Goal: Find specific page/section: Find specific page/section

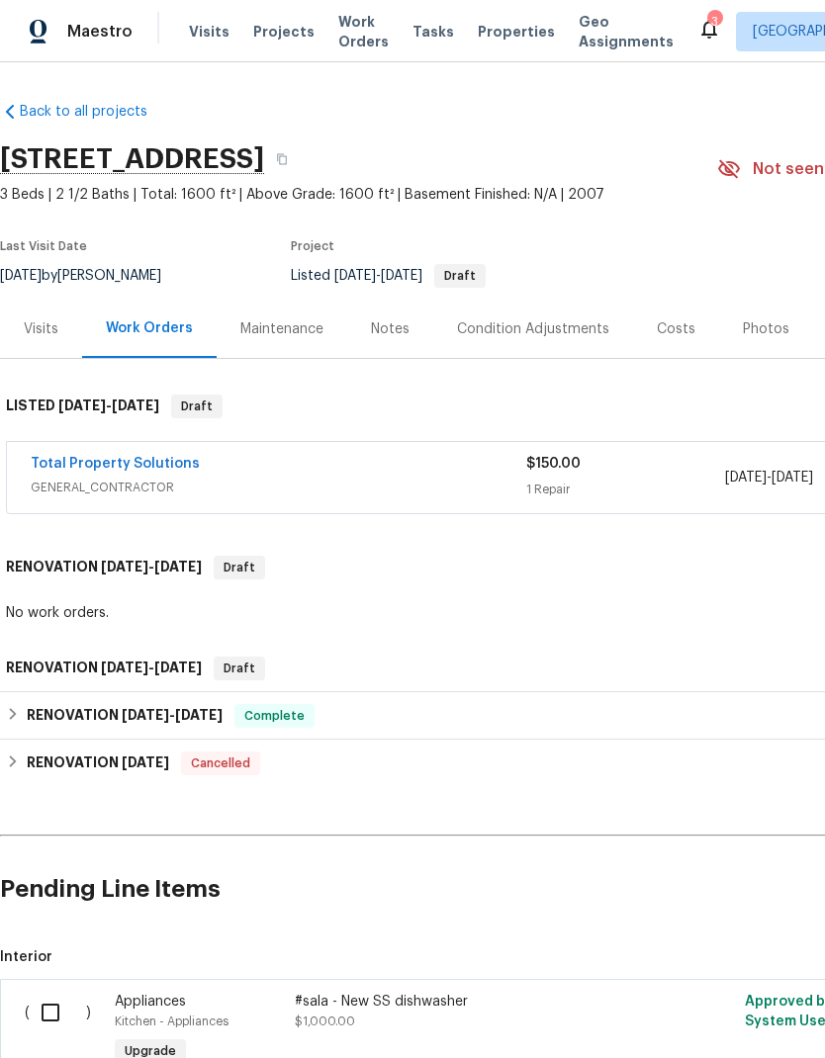
scroll to position [79, 0]
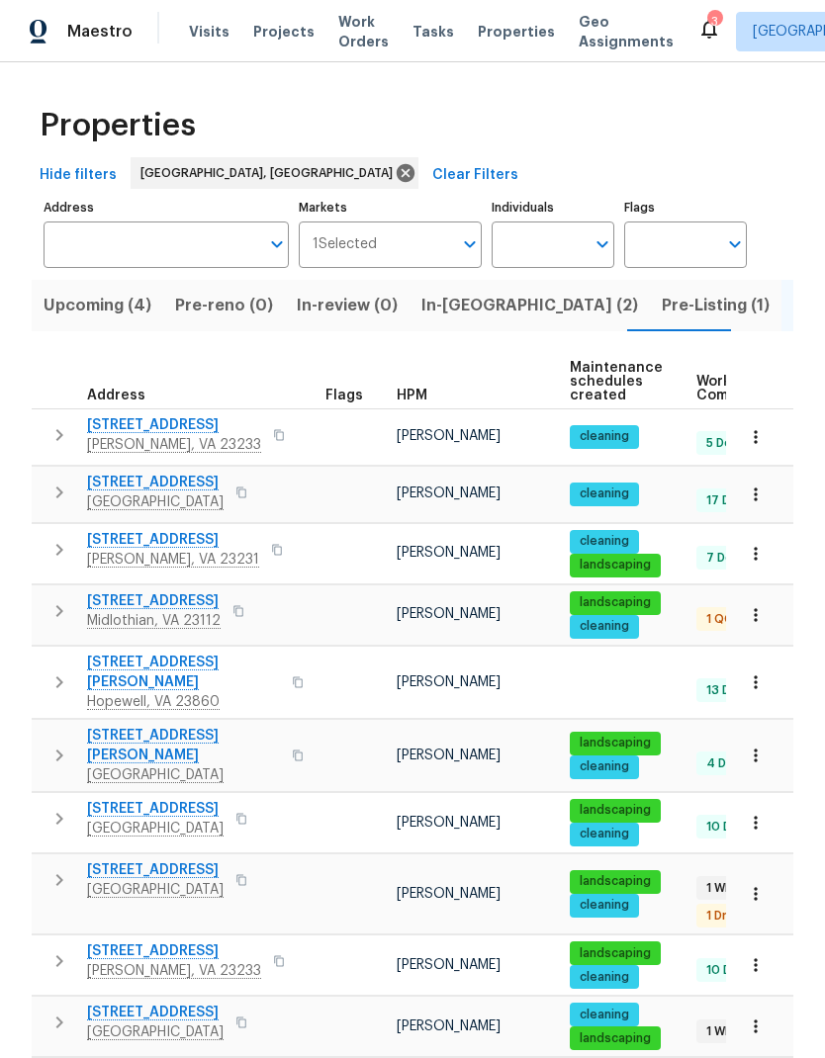
click at [662, 299] on span "Pre-Listing (1)" at bounding box center [716, 306] width 108 height 28
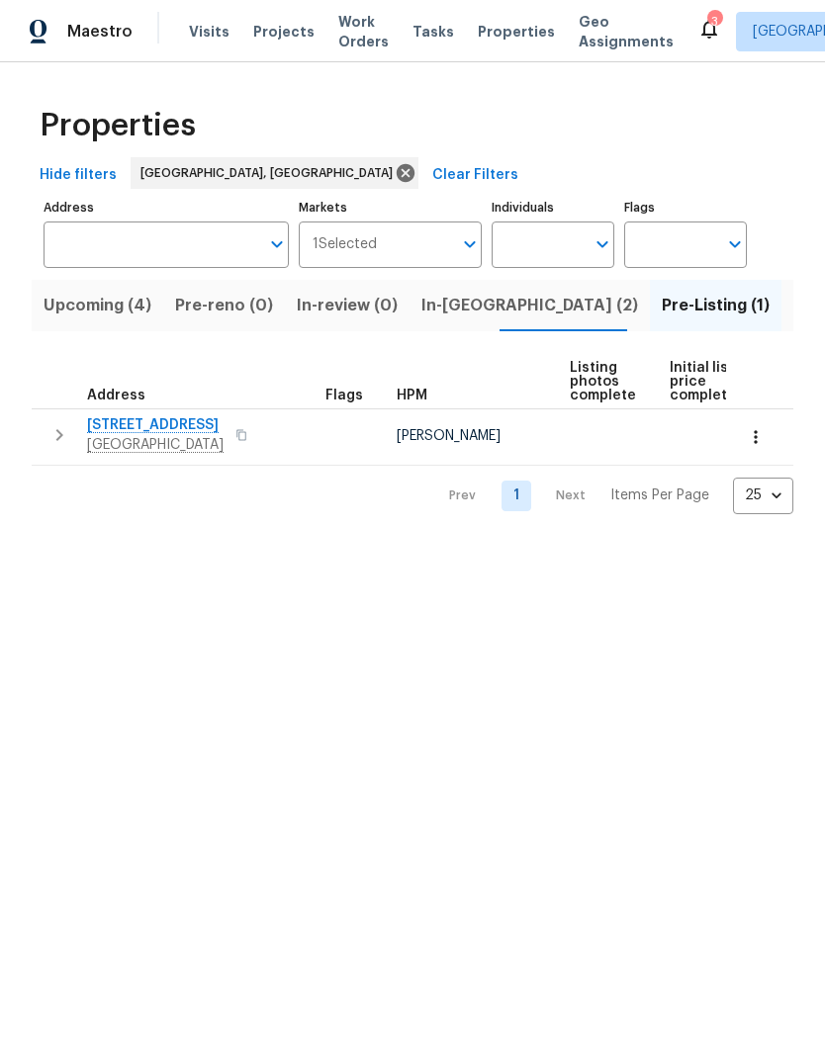
click at [122, 428] on span "4913 Belmont Rd" at bounding box center [155, 425] width 136 height 20
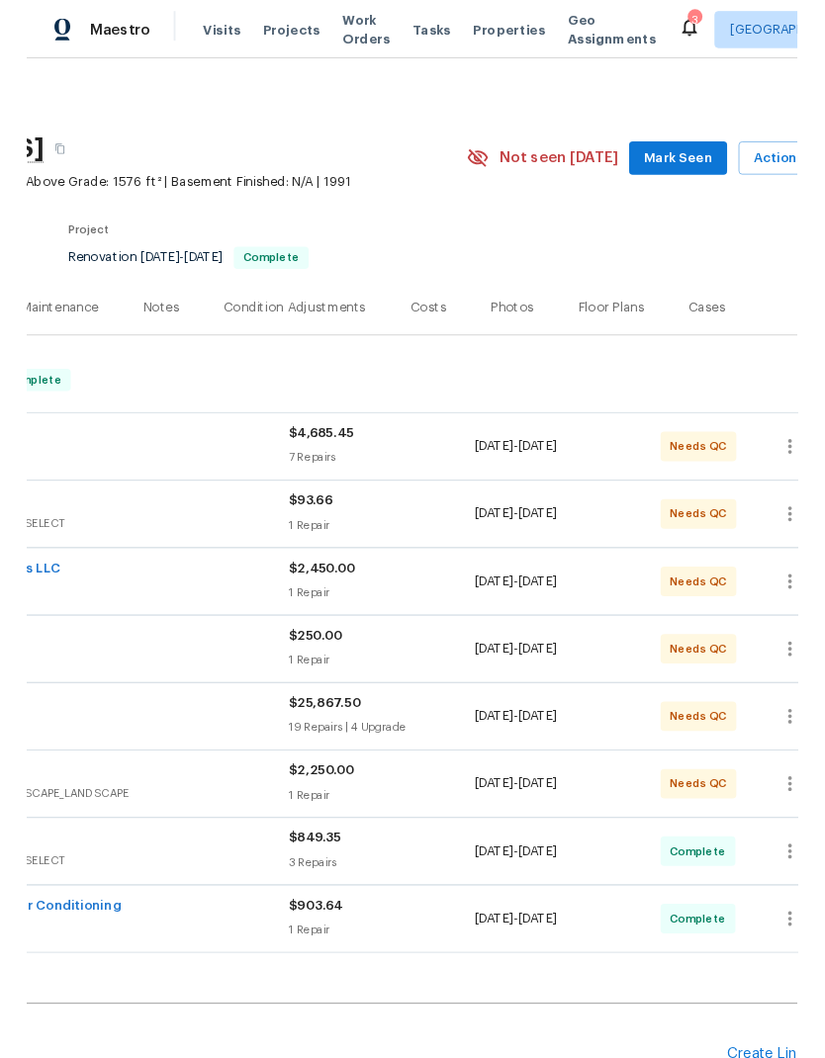
scroll to position [0, 274]
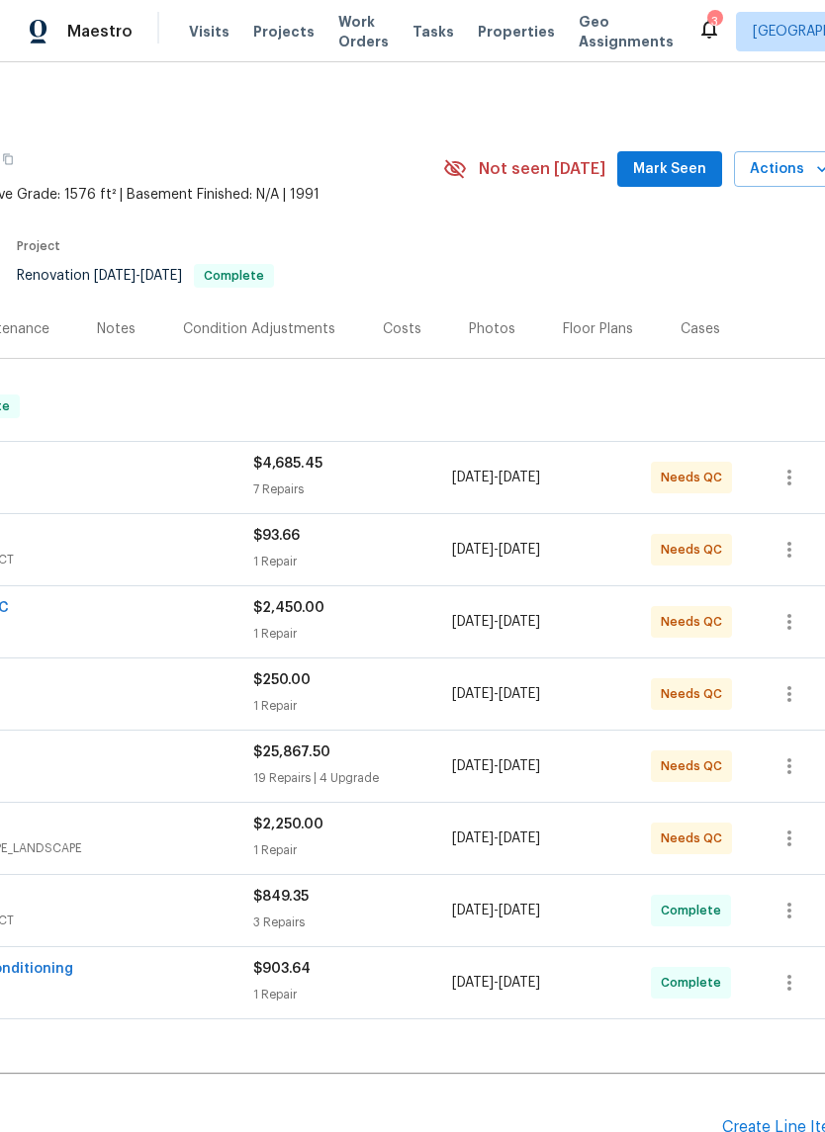
click at [479, 335] on div "Photos" at bounding box center [492, 329] width 46 height 20
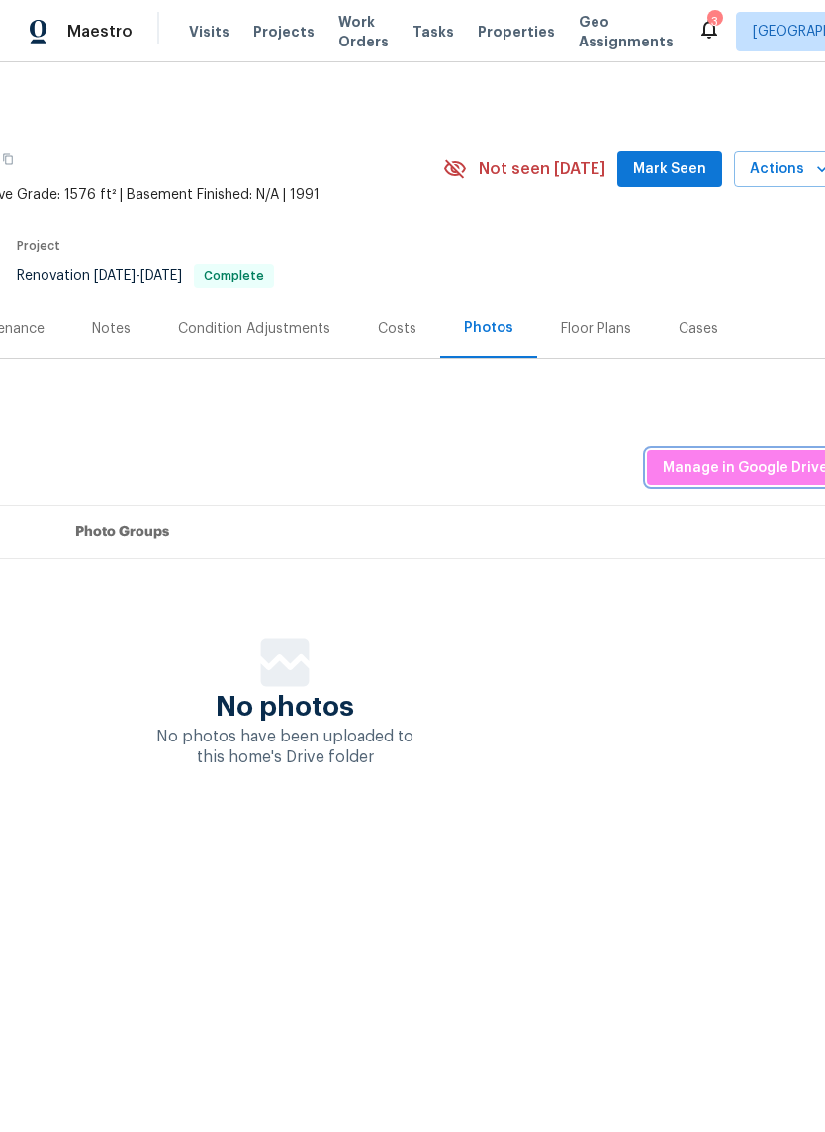
click at [705, 474] on span "Manage in Google Drive" at bounding box center [745, 468] width 165 height 25
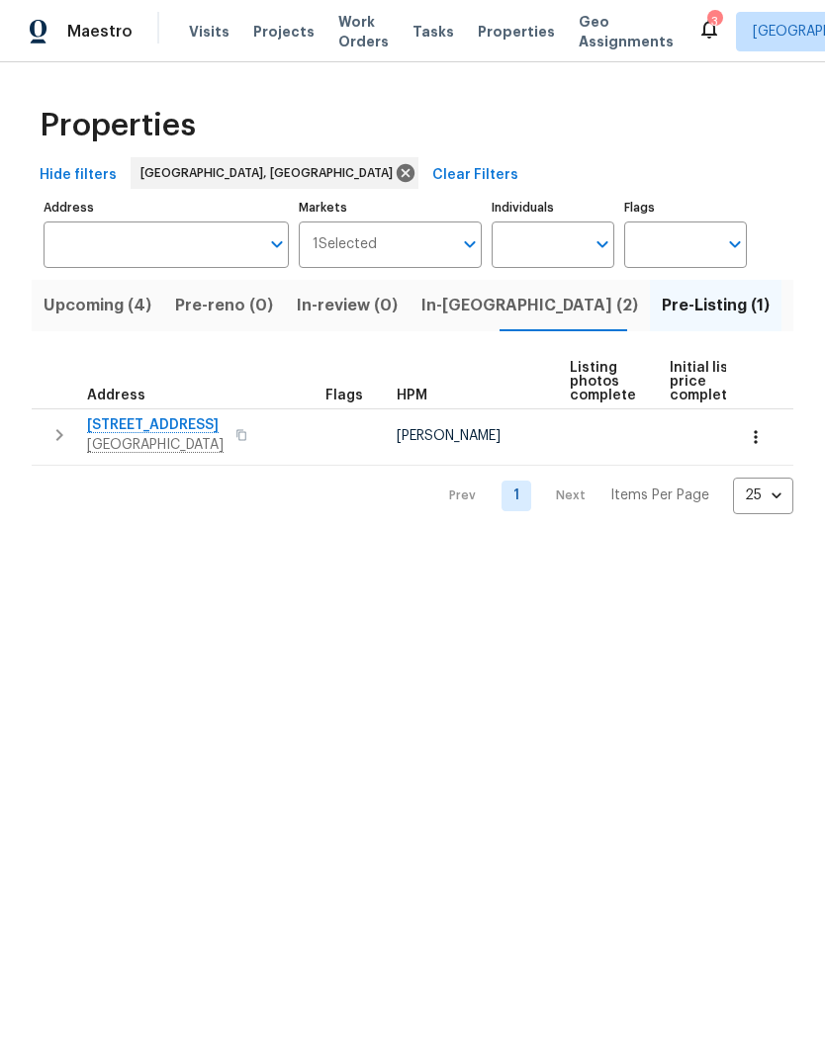
click at [464, 308] on span "In-reno (2)" at bounding box center [529, 306] width 217 height 28
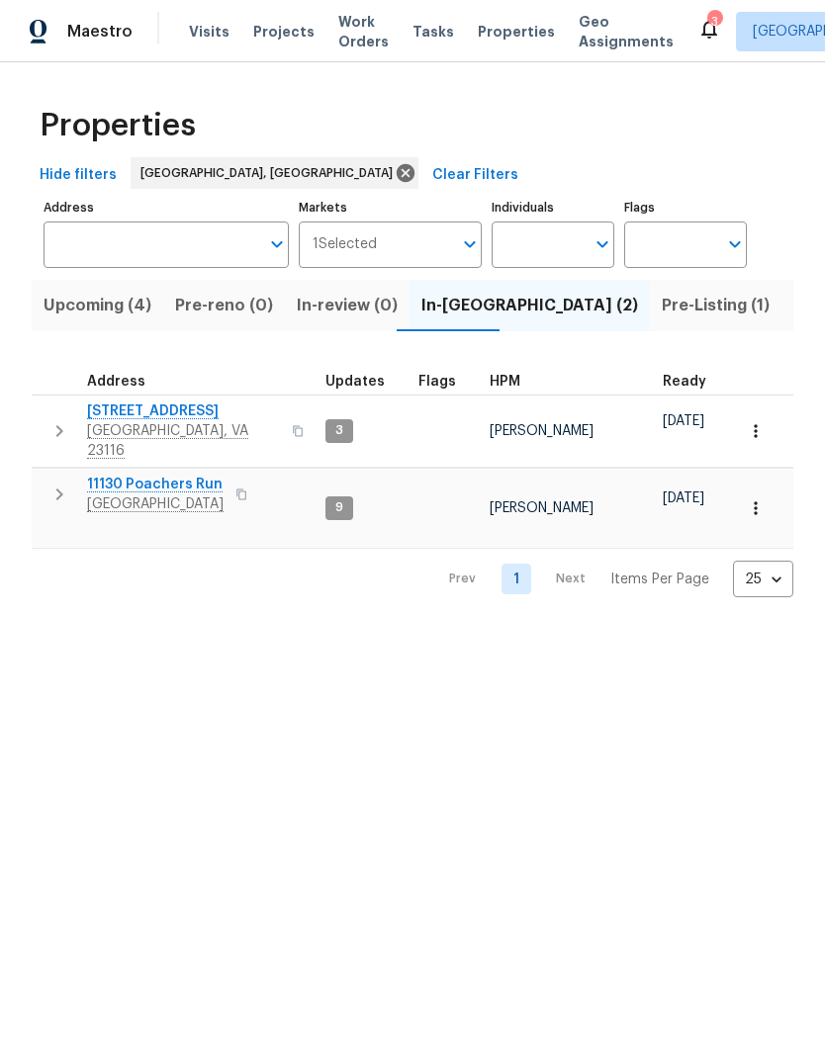
click at [194, 421] on span "[STREET_ADDRESS]" at bounding box center [183, 411] width 193 height 20
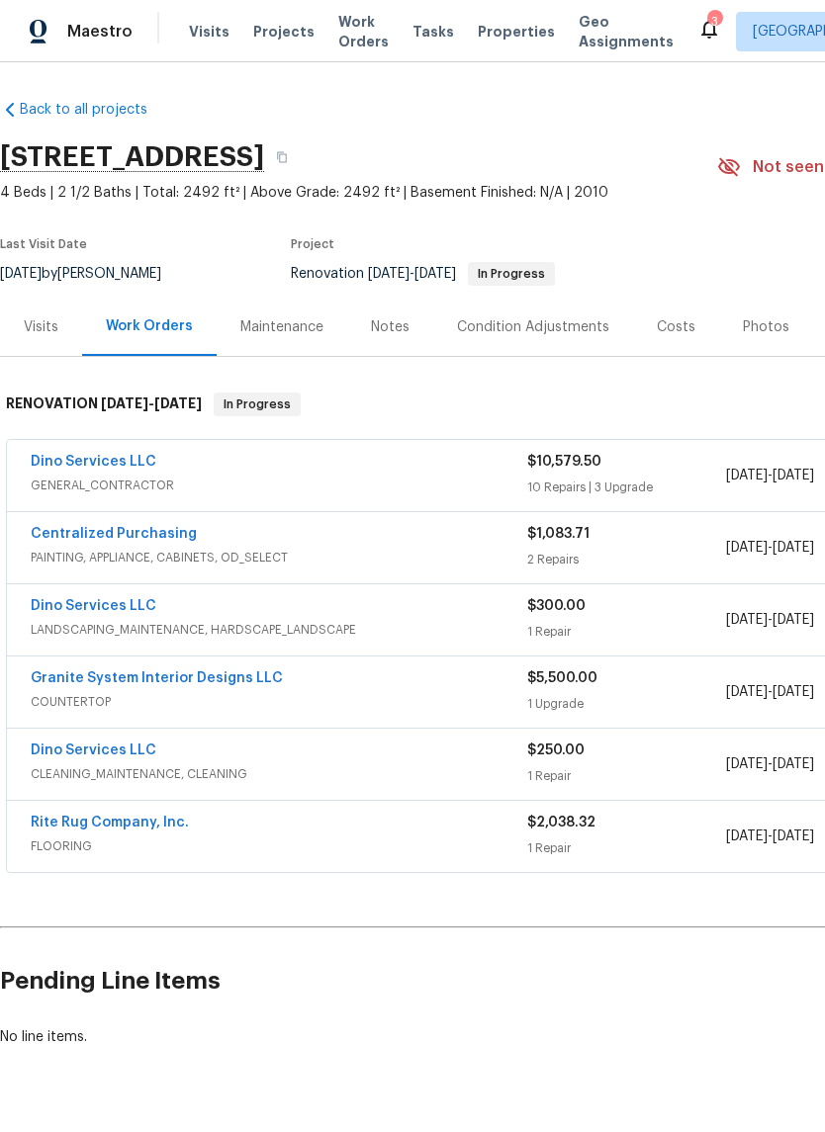
scroll to position [2, 0]
click at [53, 564] on span "PAINTING, APPLIANCE, CABINETS, OD_SELECT" at bounding box center [279, 558] width 496 height 20
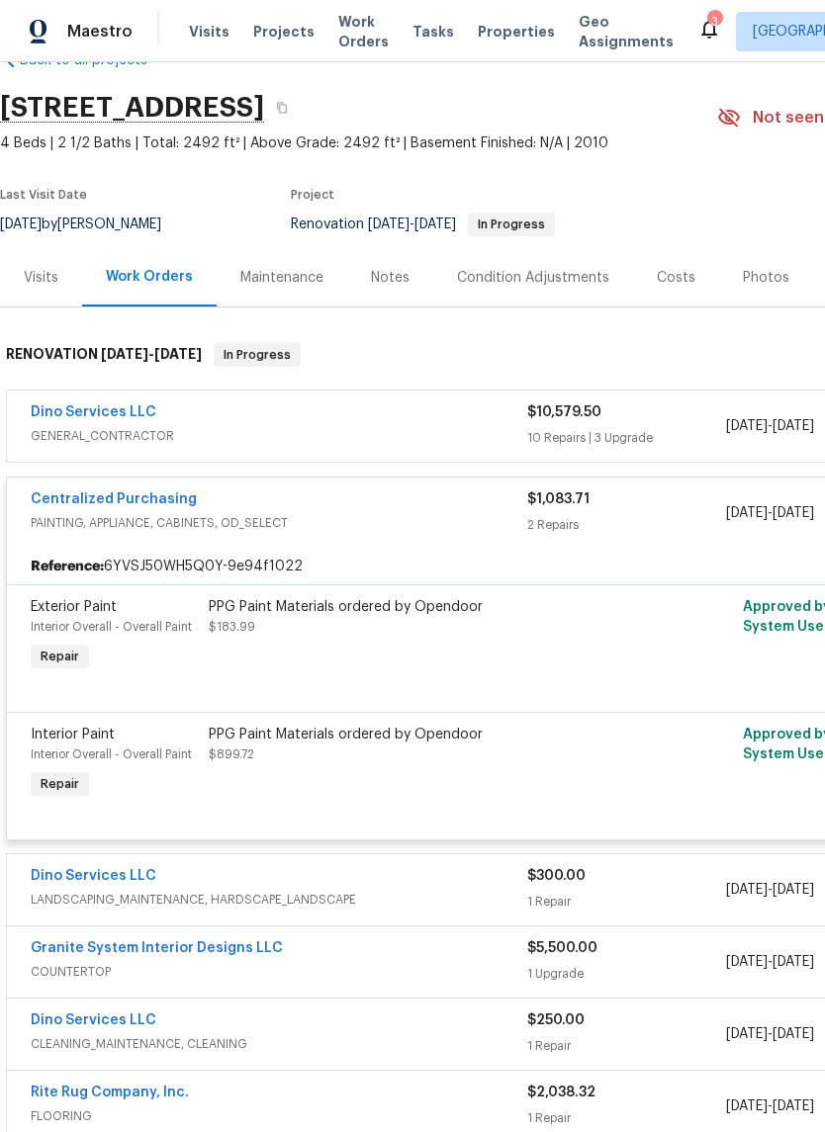
scroll to position [51, 0]
click at [45, 505] on link "Centralized Purchasing" at bounding box center [114, 499] width 166 height 14
